Goal: Transaction & Acquisition: Purchase product/service

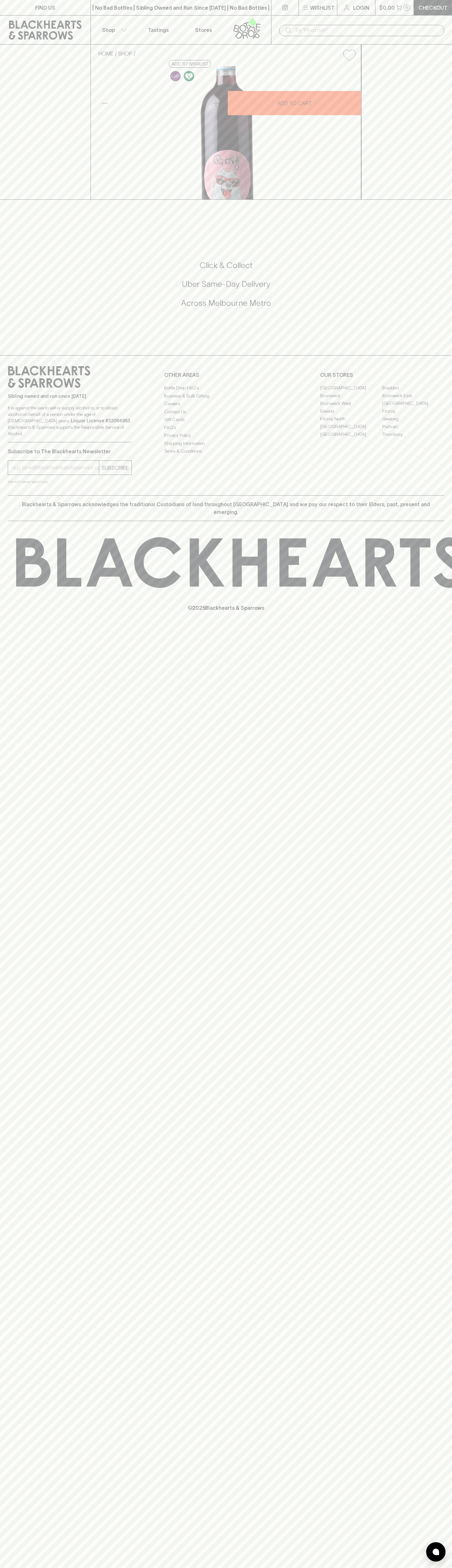
click at [249, 13] on div "| No Bad Bottles | Sibling Owned and Run Since [DATE] | No Bad Bottles | Siblin…" at bounding box center [180, 7] width 181 height 15
click at [439, 1296] on div "FIND US | No Bad Bottles | Sibling Owned and Run Since [DATE] | No Bad Bottles …" at bounding box center [226, 784] width 452 height 1568
click at [319, 1567] on html "FIND US | No Bad Bottles | Sibling Owned and Run Since [DATE] | No Bad Bottles …" at bounding box center [226, 784] width 452 height 1568
click at [23, 1318] on div "FIND US | No Bad Bottles | Sibling Owned and Run Since [DATE] | No Bad Bottles …" at bounding box center [226, 784] width 452 height 1568
